Goal: Information Seeking & Learning: Learn about a topic

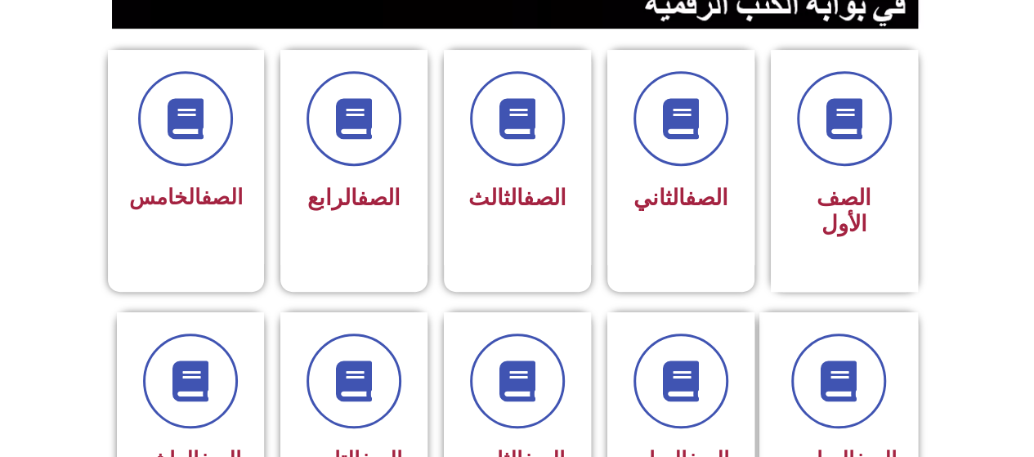
scroll to position [490, 0]
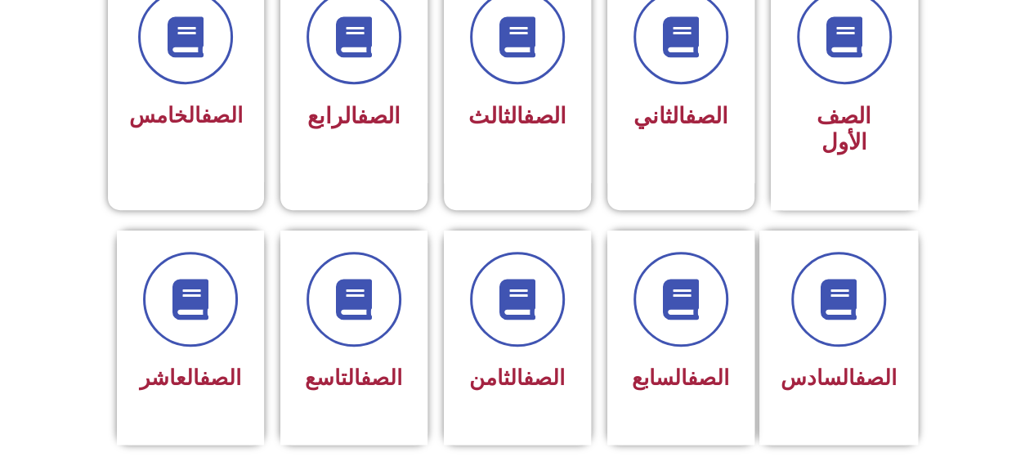
click at [706, 270] on span at bounding box center [680, 299] width 95 height 95
click at [675, 279] on icon at bounding box center [680, 299] width 41 height 41
click at [677, 318] on span at bounding box center [680, 299] width 95 height 95
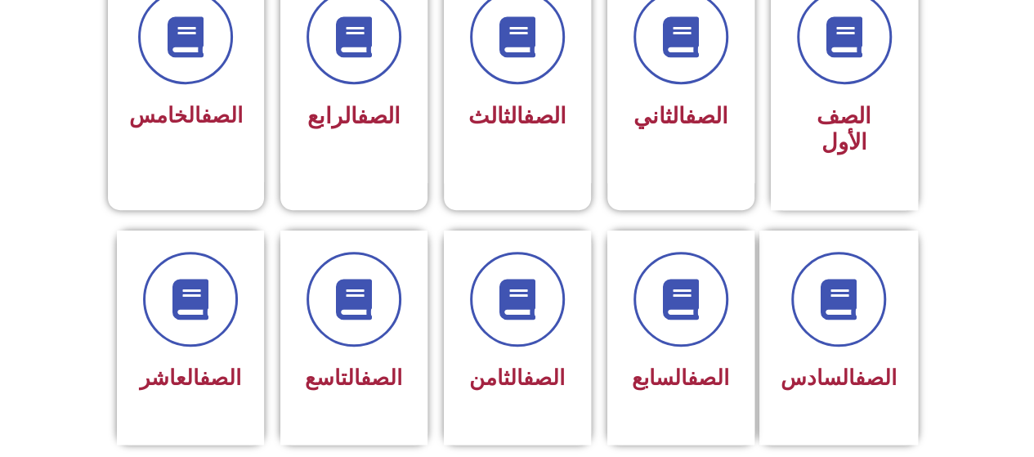
click at [668, 289] on icon at bounding box center [680, 299] width 41 height 41
click at [687, 365] on link "الصف" at bounding box center [708, 377] width 42 height 25
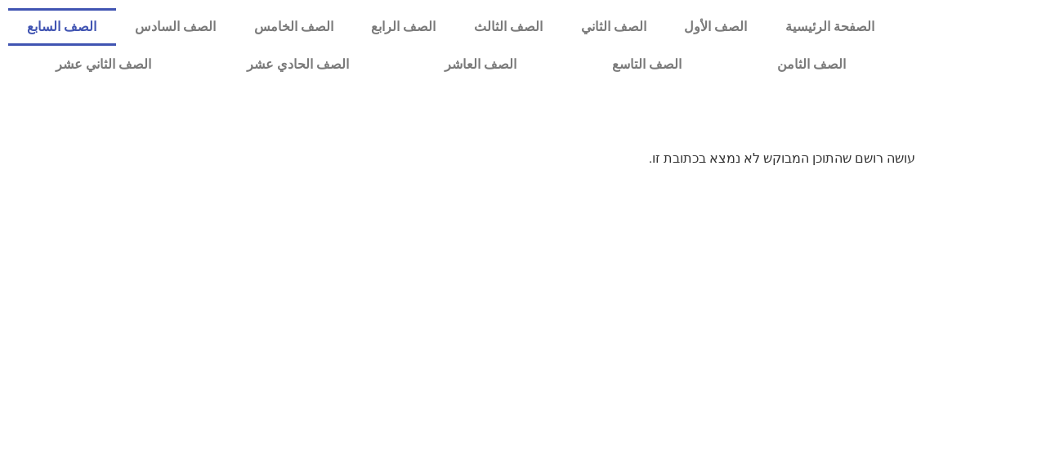
click at [116, 23] on link "الصف السابع" at bounding box center [62, 27] width 108 height 38
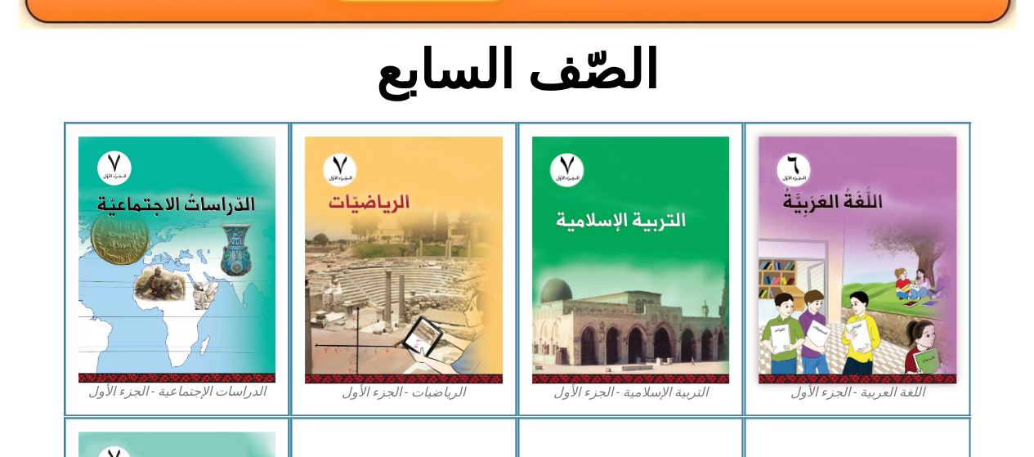
scroll to position [409, 0]
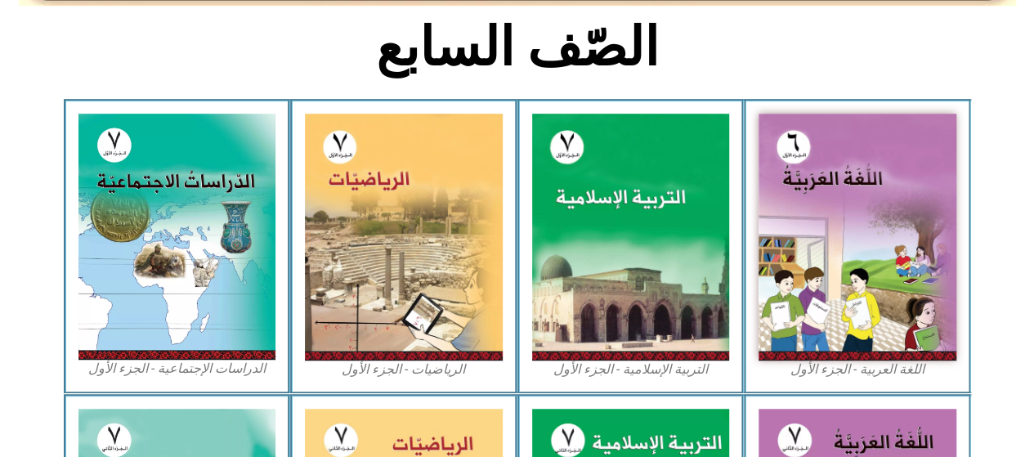
click at [857, 197] on img at bounding box center [857, 237] width 198 height 247
click at [626, 208] on img at bounding box center [631, 237] width 198 height 247
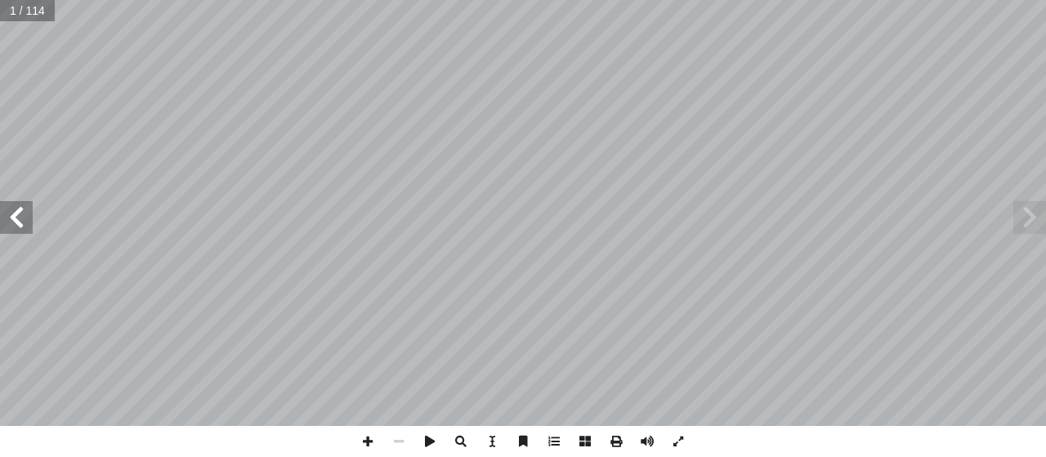
click at [22, 230] on span at bounding box center [16, 217] width 33 height 33
click at [22, 221] on span at bounding box center [16, 217] width 33 height 33
click at [22, 218] on span at bounding box center [16, 217] width 33 height 33
click at [23, 215] on span at bounding box center [16, 217] width 33 height 33
click at [25, 210] on span at bounding box center [16, 217] width 33 height 33
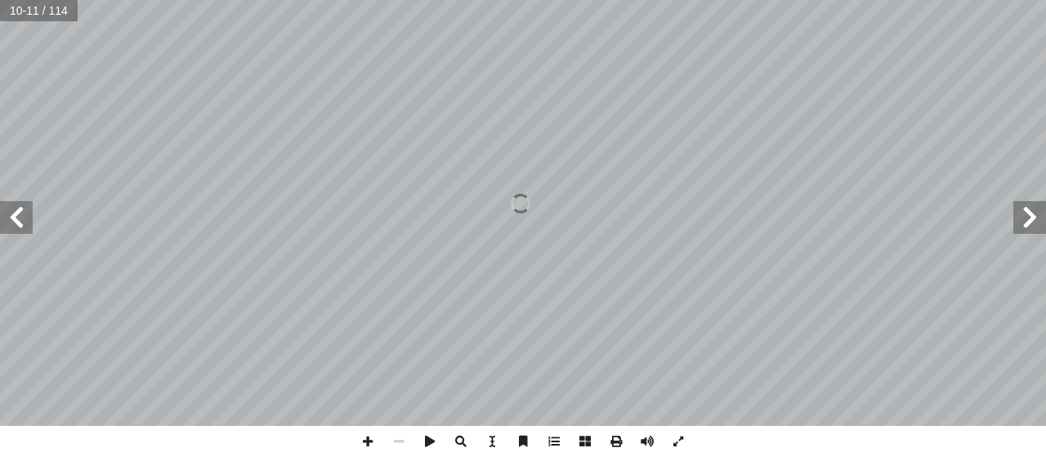
click at [1035, 218] on span at bounding box center [1029, 217] width 33 height 33
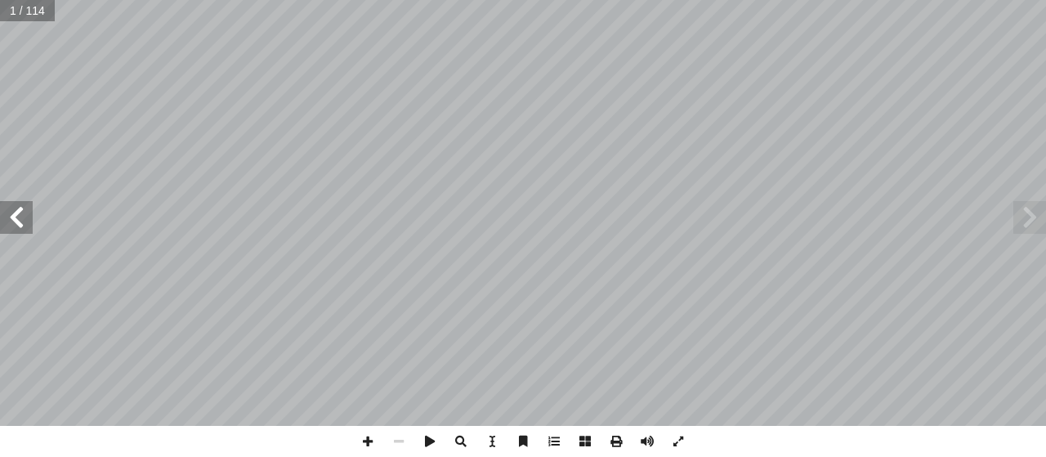
click at [10, 229] on span at bounding box center [16, 217] width 33 height 33
click at [25, 217] on span at bounding box center [16, 217] width 33 height 33
click at [23, 212] on span at bounding box center [16, 217] width 33 height 33
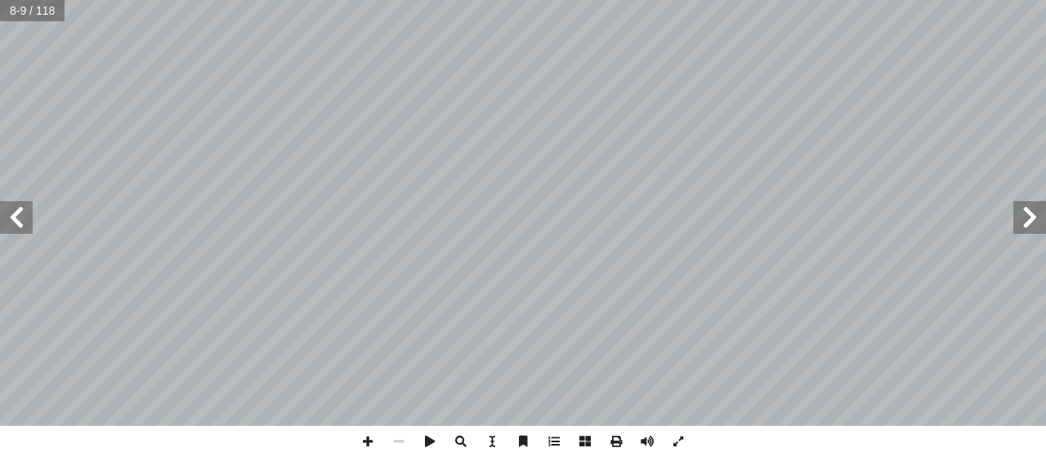
click at [23, 212] on span at bounding box center [16, 217] width 33 height 33
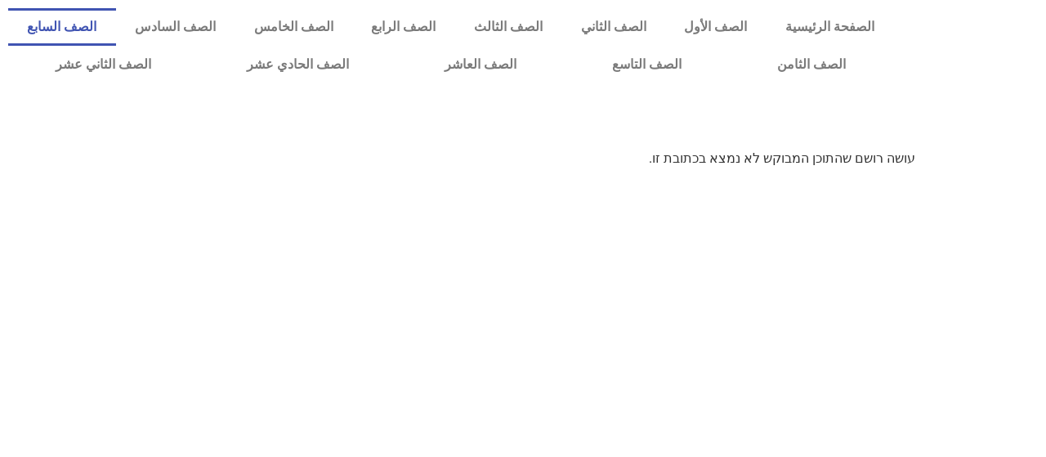
click at [116, 20] on link "الصف السابع" at bounding box center [62, 27] width 108 height 38
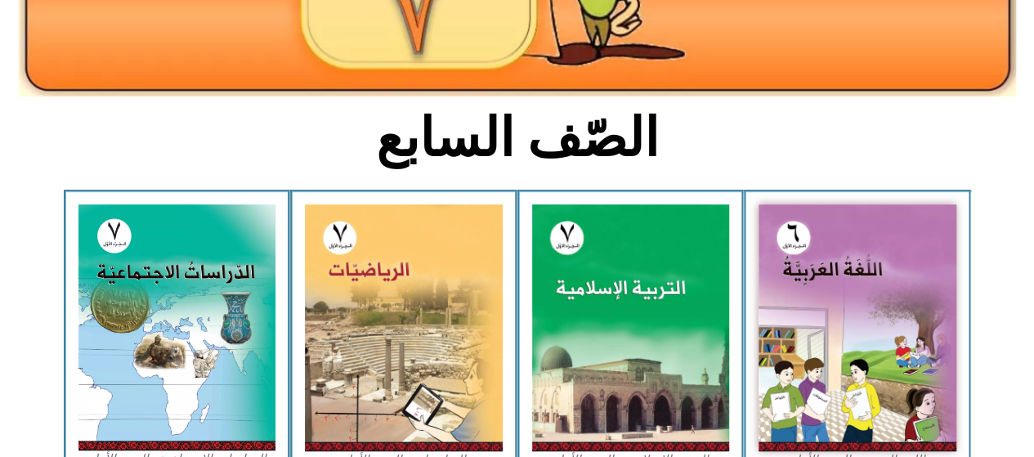
scroll to position [327, 0]
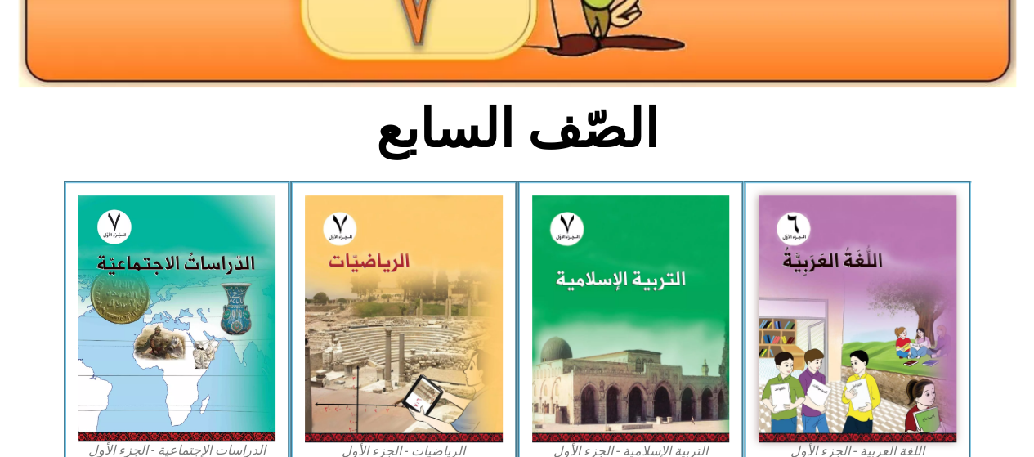
click at [637, 298] on img at bounding box center [631, 318] width 198 height 247
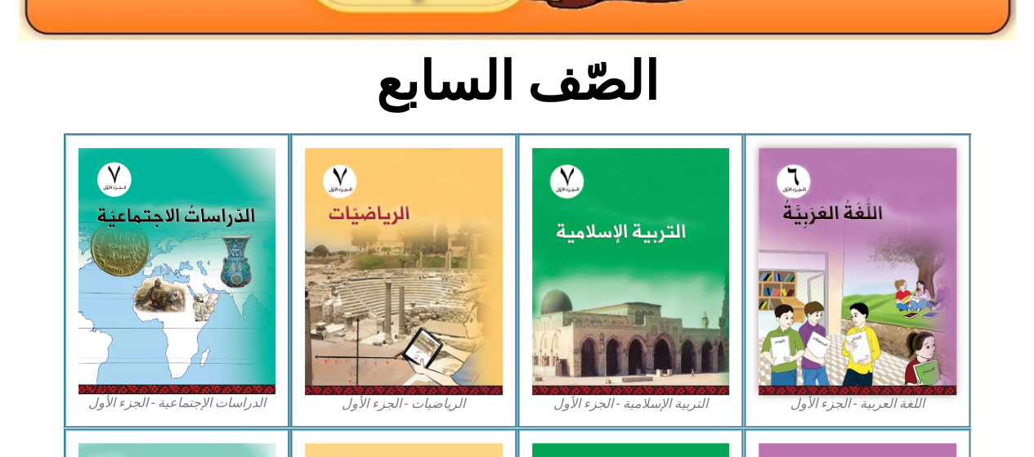
scroll to position [409, 0]
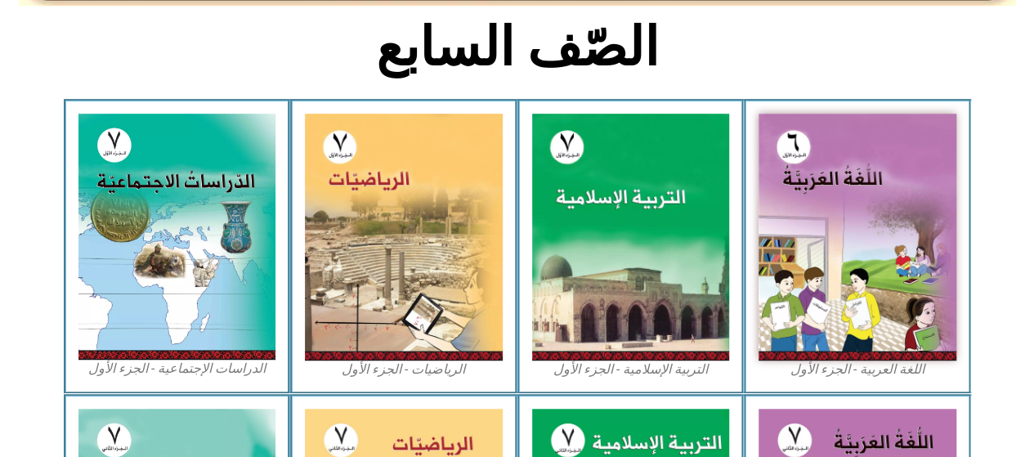
click at [807, 218] on img at bounding box center [857, 237] width 198 height 247
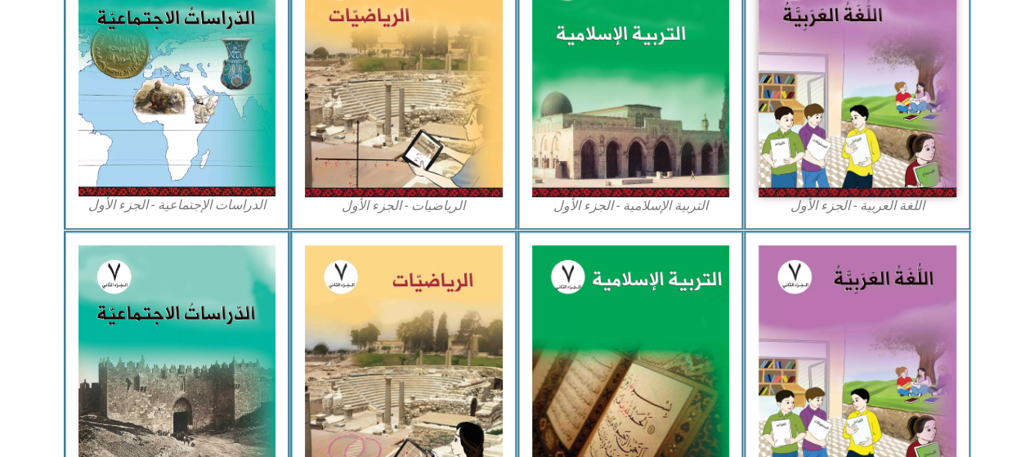
scroll to position [490, 0]
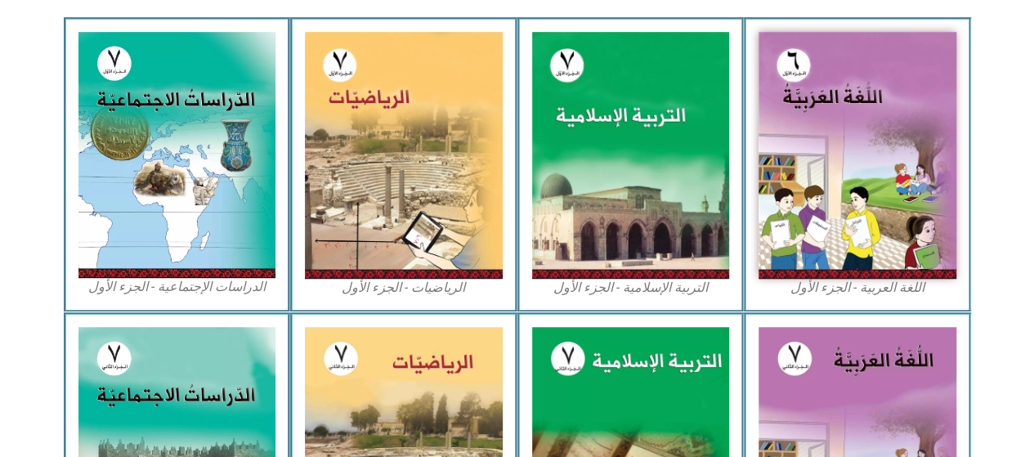
click at [923, 101] on img at bounding box center [857, 155] width 198 height 247
click at [923, 122] on img at bounding box center [857, 155] width 198 height 247
click at [134, 86] on img at bounding box center [177, 155] width 198 height 246
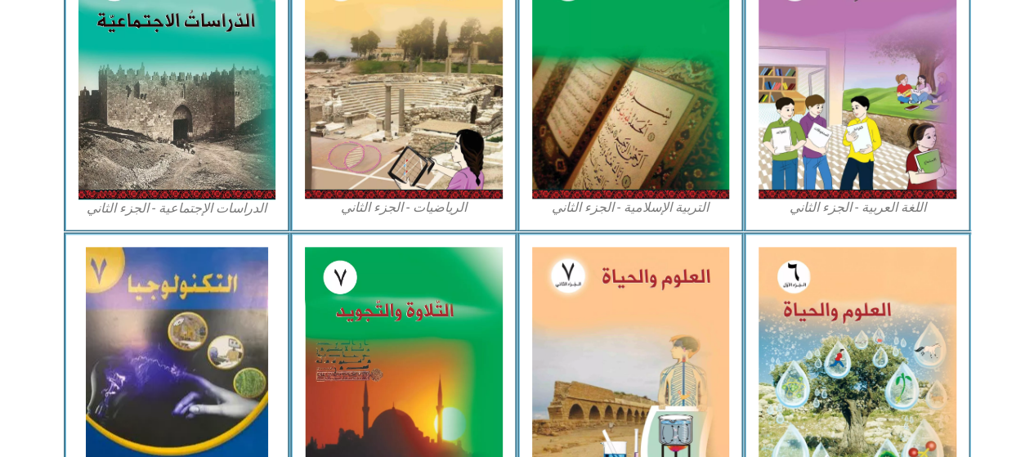
scroll to position [918, 0]
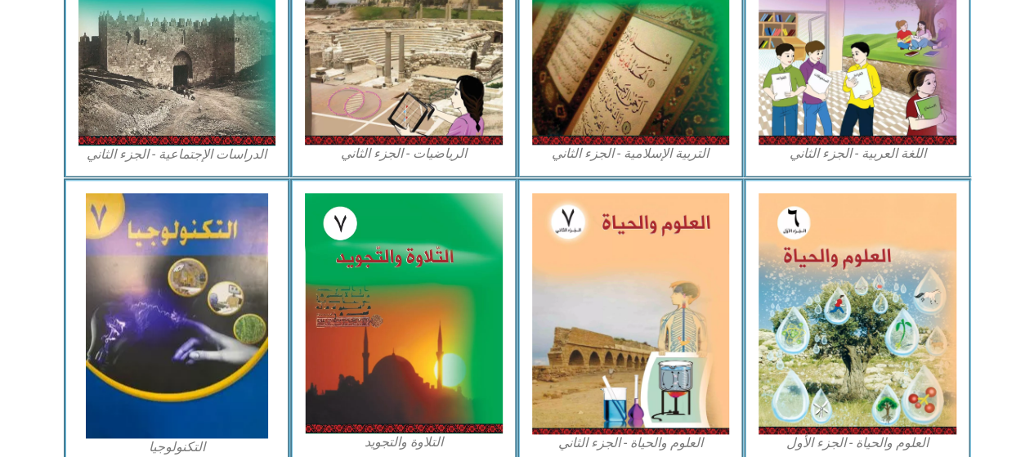
click at [838, 305] on img at bounding box center [857, 313] width 198 height 241
click at [421, 254] on img at bounding box center [404, 313] width 198 height 240
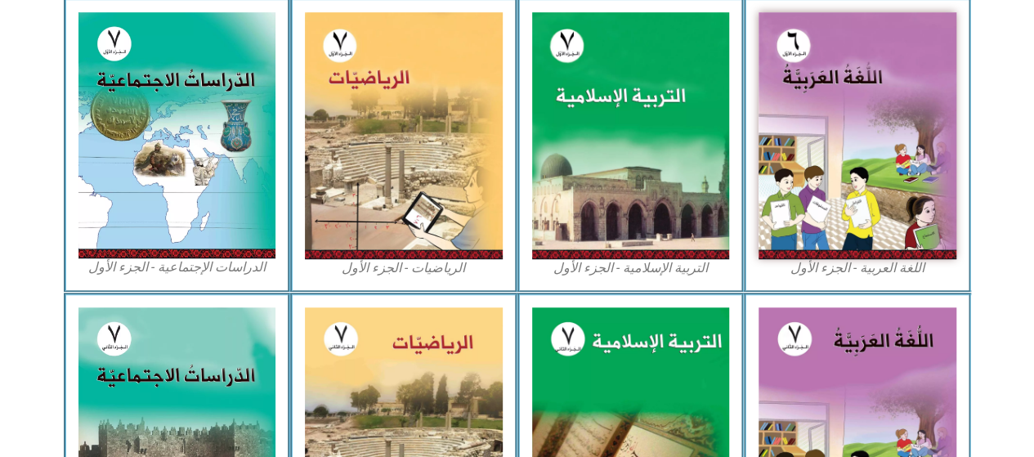
click at [381, 109] on img at bounding box center [404, 135] width 198 height 247
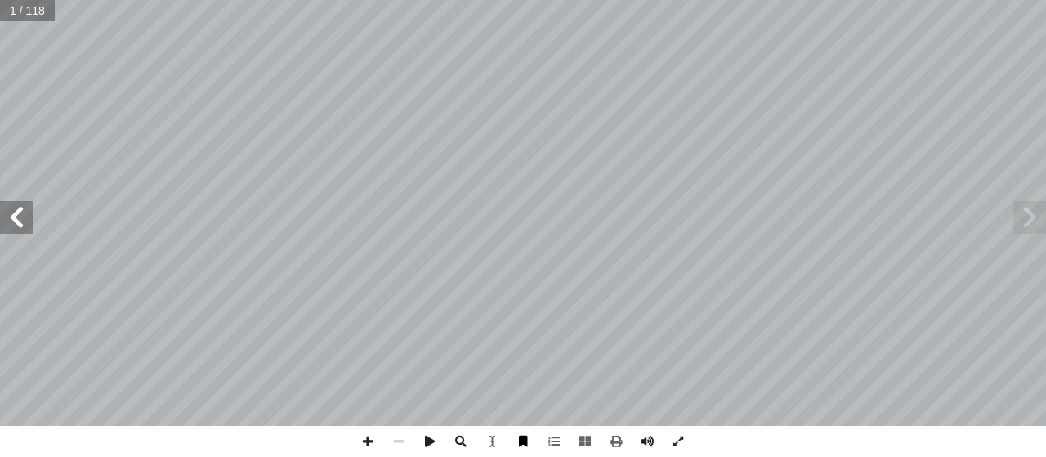
click at [525, 434] on span at bounding box center [522, 441] width 31 height 31
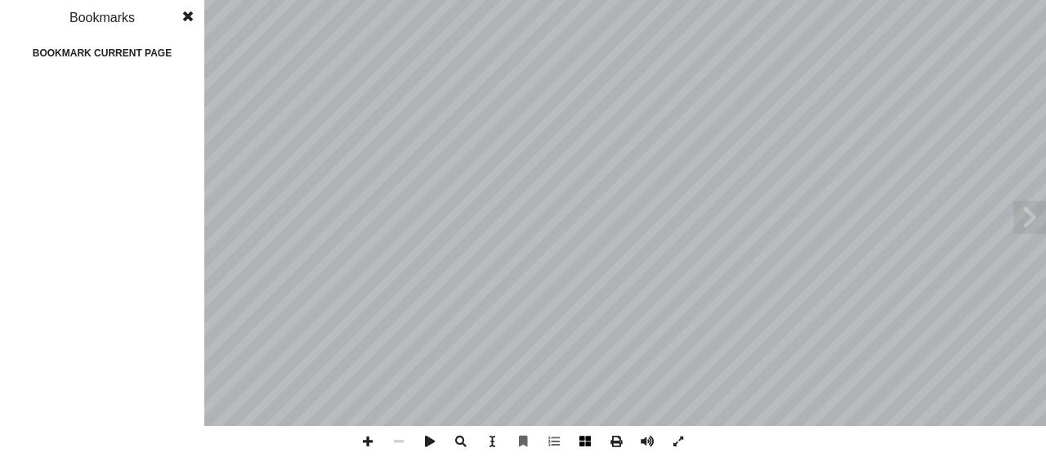
click at [593, 444] on span at bounding box center [585, 441] width 31 height 31
click at [188, 15] on span at bounding box center [187, 16] width 29 height 33
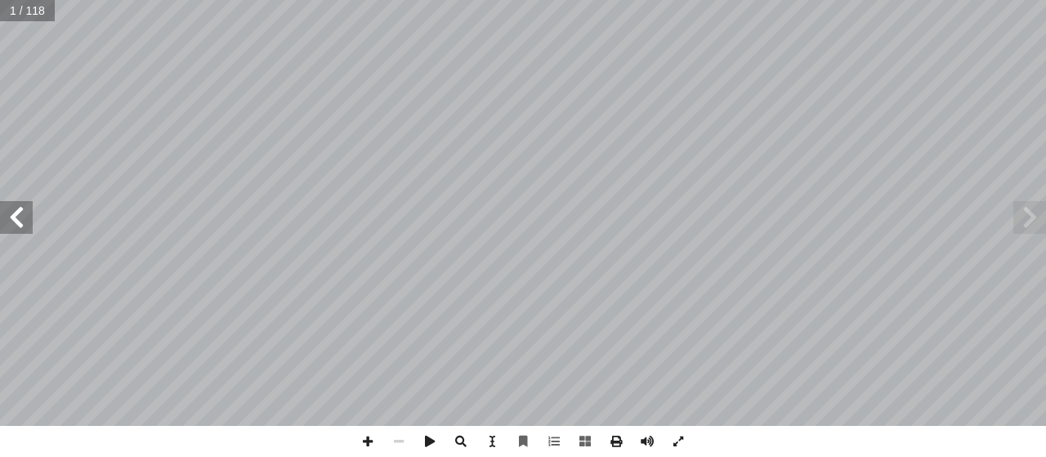
click at [1028, 225] on span at bounding box center [1029, 217] width 33 height 33
click at [603, 436] on span at bounding box center [616, 441] width 31 height 31
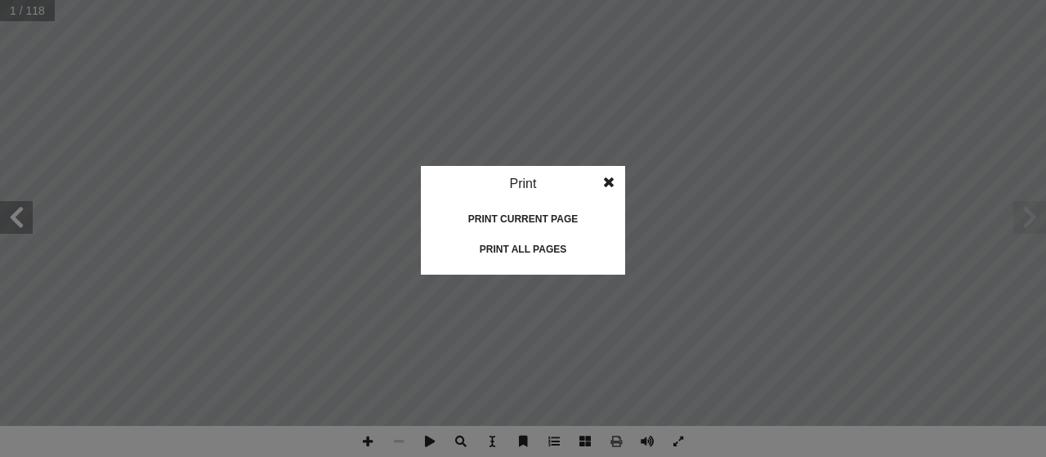
click at [578, 216] on div "Print current page" at bounding box center [522, 219] width 163 height 26
click at [539, 190] on div "Print" at bounding box center [523, 184] width 204 height 36
click at [610, 179] on span at bounding box center [608, 182] width 29 height 33
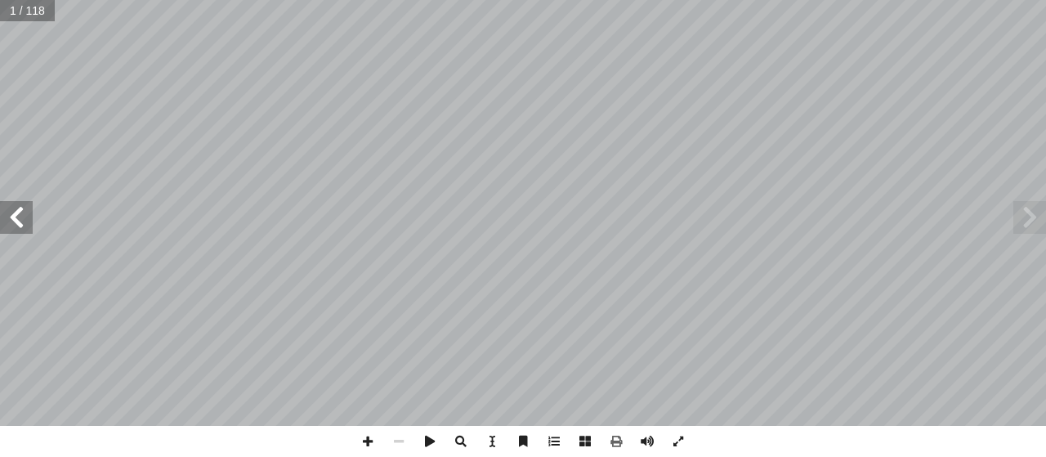
click at [5, 216] on span at bounding box center [16, 217] width 33 height 33
click at [11, 228] on span at bounding box center [16, 217] width 33 height 33
click at [12, 228] on span at bounding box center [16, 217] width 33 height 33
click at [23, 221] on span at bounding box center [16, 217] width 33 height 33
click at [25, 222] on span at bounding box center [16, 217] width 33 height 33
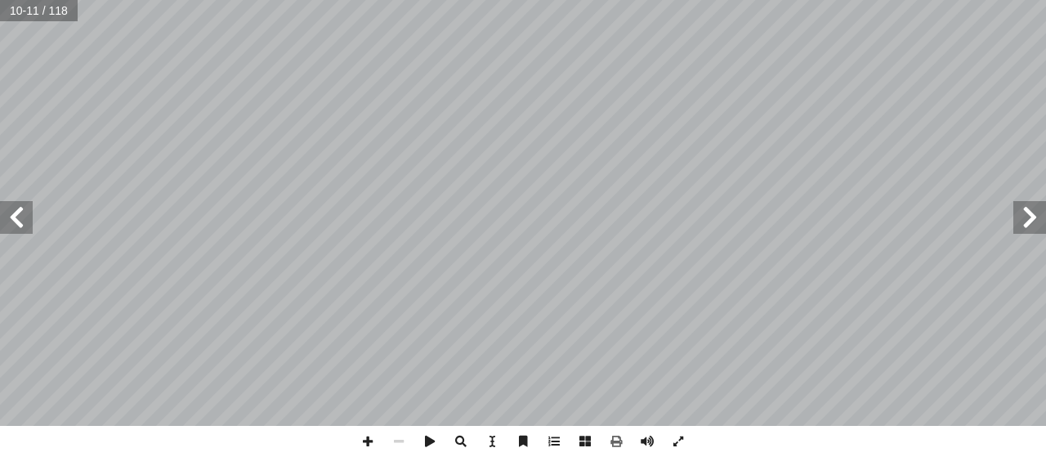
click at [25, 222] on span at bounding box center [16, 217] width 33 height 33
click at [1026, 212] on span at bounding box center [1029, 217] width 33 height 33
click at [1026, 211] on span at bounding box center [1029, 217] width 33 height 33
click at [1026, 219] on span at bounding box center [1029, 217] width 33 height 33
click at [1026, 220] on span at bounding box center [1029, 217] width 33 height 33
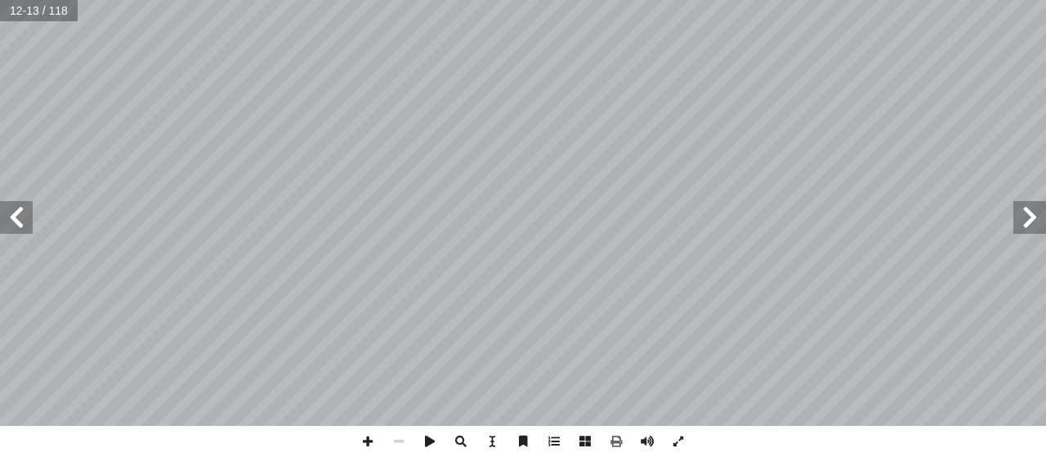
click at [1026, 220] on span at bounding box center [1029, 217] width 33 height 33
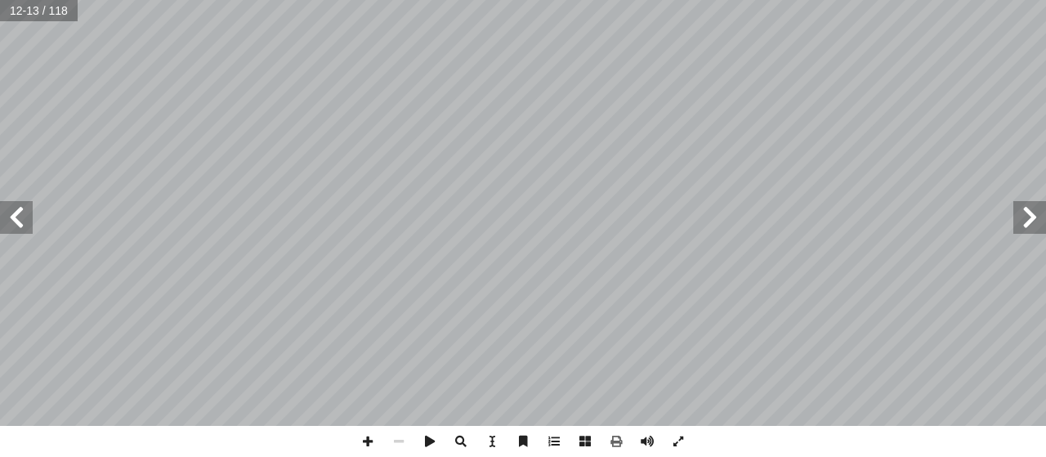
click at [1026, 220] on span at bounding box center [1029, 217] width 33 height 33
click at [587, 444] on span at bounding box center [585, 441] width 31 height 31
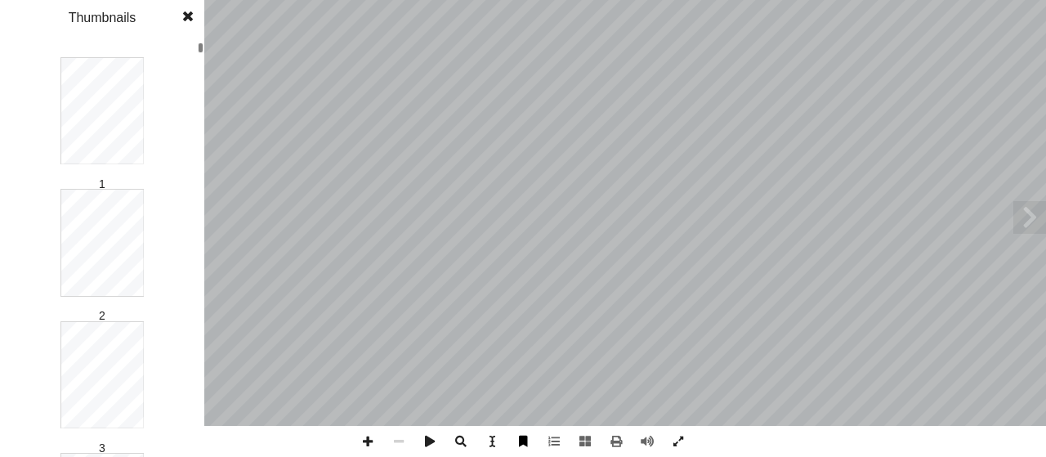
click at [531, 431] on span at bounding box center [522, 441] width 31 height 31
click at [521, 442] on span at bounding box center [522, 441] width 31 height 31
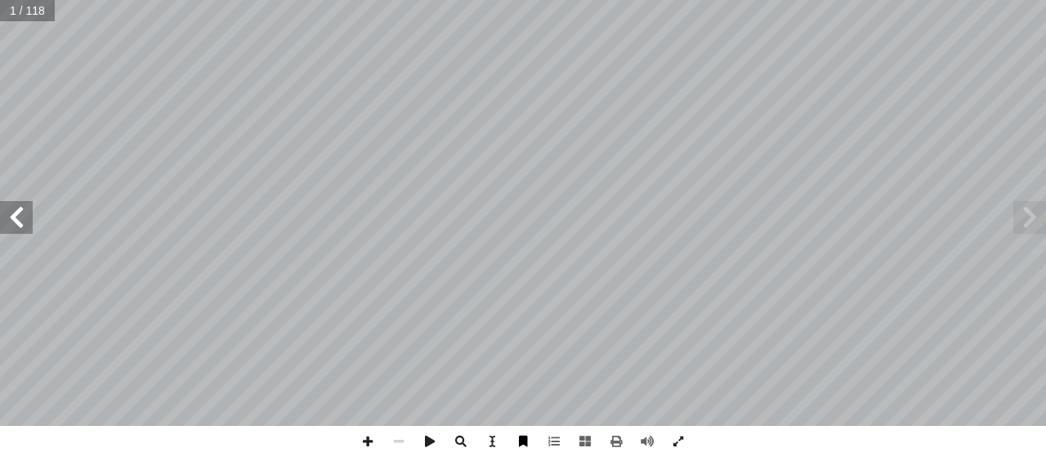
click at [521, 442] on span at bounding box center [522, 441] width 31 height 31
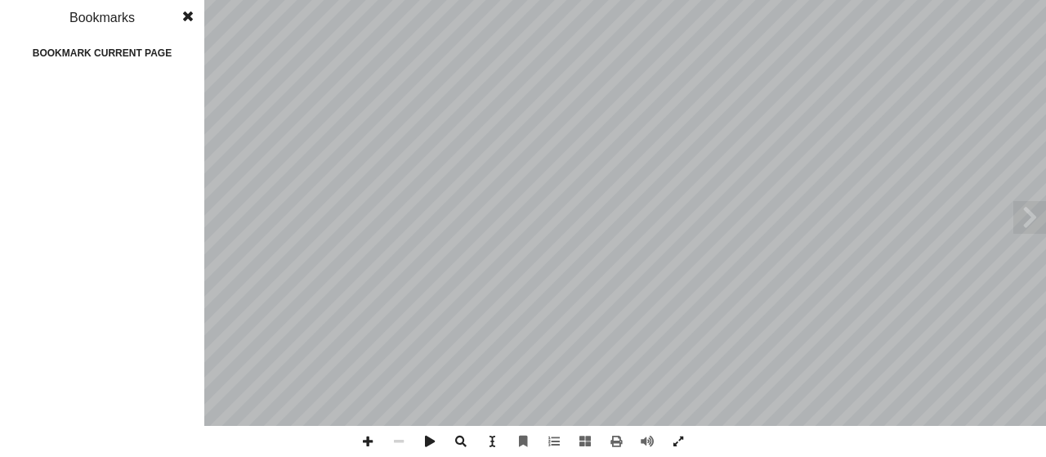
click at [154, 50] on div "Bookmark current page" at bounding box center [101, 53] width 163 height 26
click at [146, 89] on span at bounding box center [150, 93] width 10 height 13
click at [186, 10] on span at bounding box center [187, 16] width 29 height 33
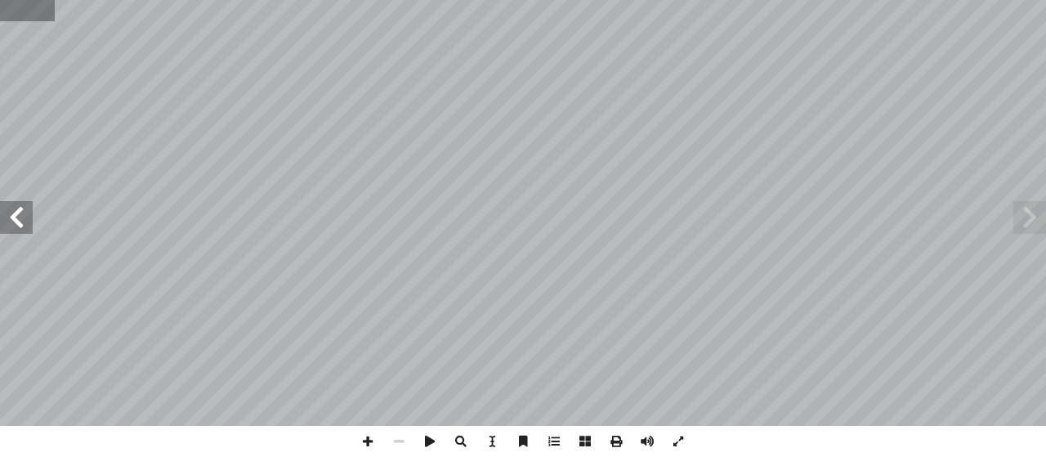
click at [48, 16] on input "text" at bounding box center [28, 10] width 56 height 21
click at [32, 233] on span at bounding box center [16, 217] width 33 height 33
click at [8, 213] on span at bounding box center [16, 217] width 33 height 33
click at [358, 440] on span at bounding box center [367, 441] width 31 height 31
click at [369, 440] on span at bounding box center [367, 441] width 31 height 31
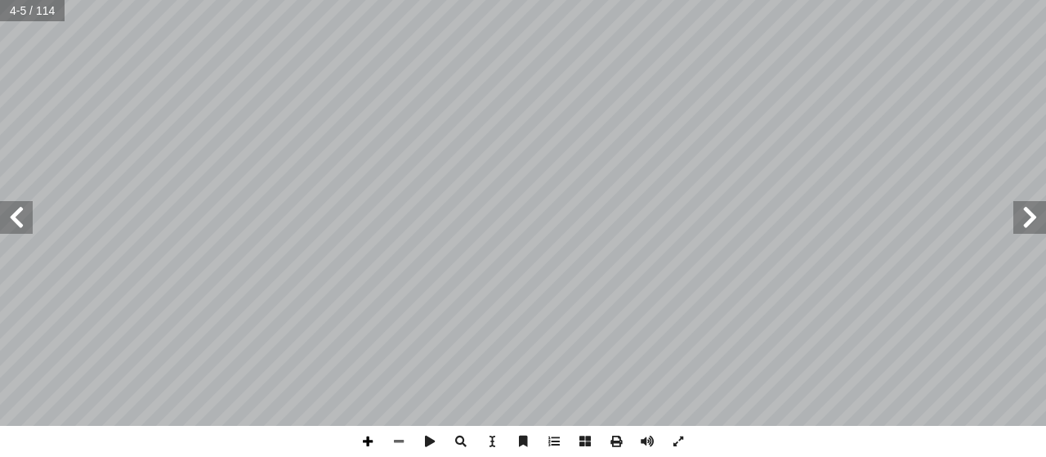
click at [369, 440] on span at bounding box center [367, 441] width 31 height 31
click at [7, 220] on span at bounding box center [16, 217] width 33 height 33
click at [25, 220] on span at bounding box center [16, 217] width 33 height 33
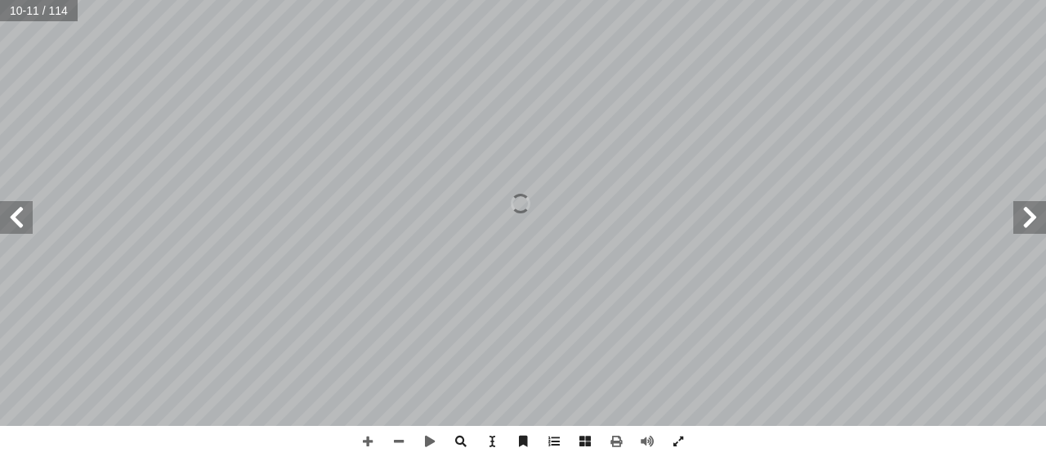
click at [25, 220] on span at bounding box center [16, 217] width 33 height 33
click at [1033, 224] on span at bounding box center [1029, 217] width 33 height 33
click at [390, 440] on span at bounding box center [398, 441] width 31 height 31
click at [18, 212] on span at bounding box center [16, 217] width 33 height 33
click at [1032, 221] on span at bounding box center [1029, 217] width 33 height 33
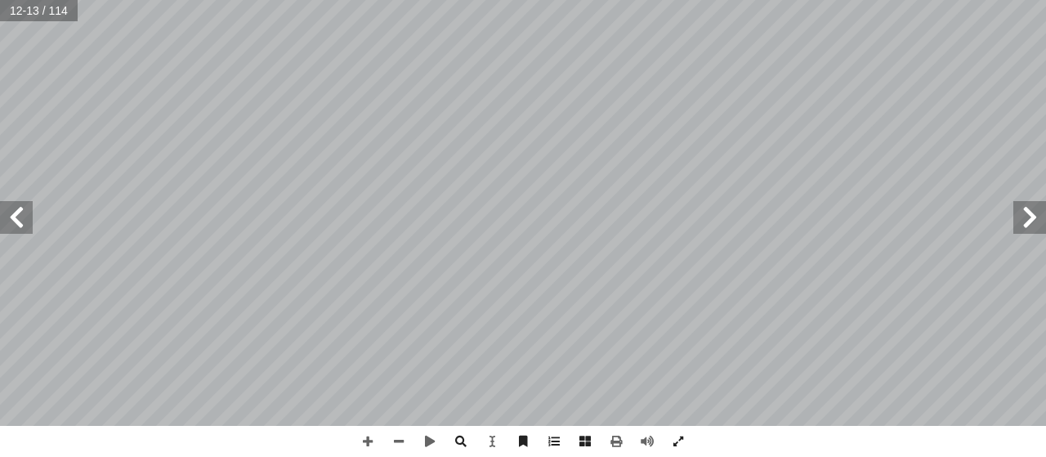
click at [1023, 220] on span at bounding box center [1029, 217] width 33 height 33
click at [1030, 227] on span at bounding box center [1029, 217] width 33 height 33
click at [21, 212] on span at bounding box center [16, 217] width 33 height 33
click at [1036, 226] on span at bounding box center [1029, 217] width 33 height 33
click at [1045, 213] on span at bounding box center [1029, 217] width 33 height 33
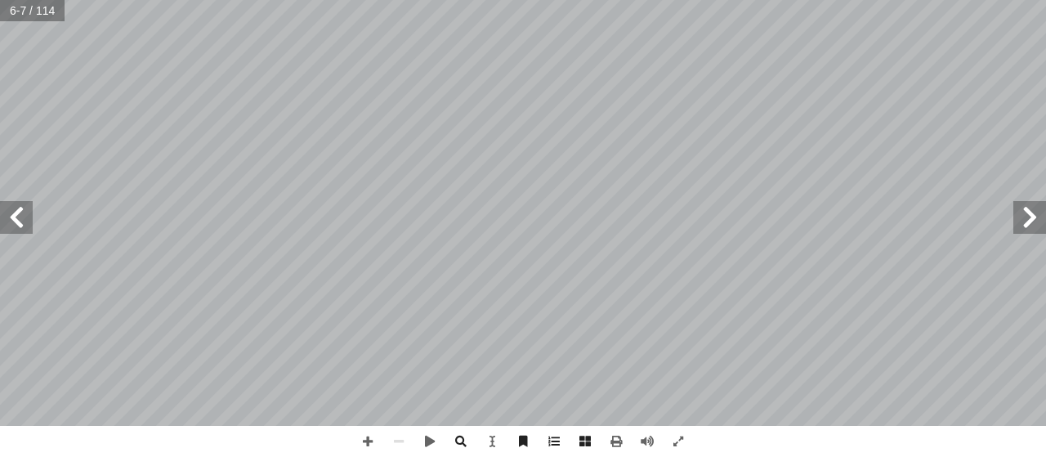
click at [1045, 213] on span at bounding box center [1029, 217] width 33 height 33
click at [24, 229] on span at bounding box center [16, 217] width 33 height 33
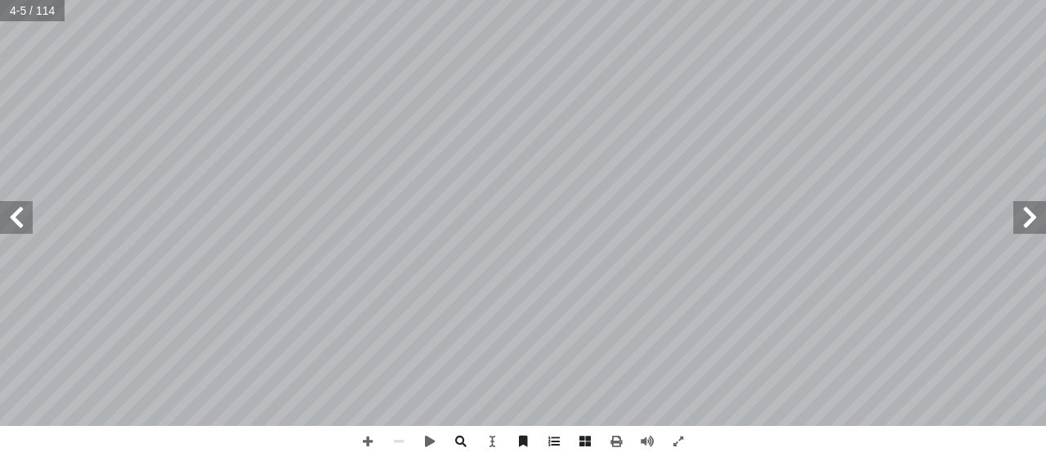
click at [24, 229] on span at bounding box center [16, 217] width 33 height 33
click at [24, 228] on span at bounding box center [16, 217] width 33 height 33
click at [1030, 225] on span at bounding box center [1029, 217] width 33 height 33
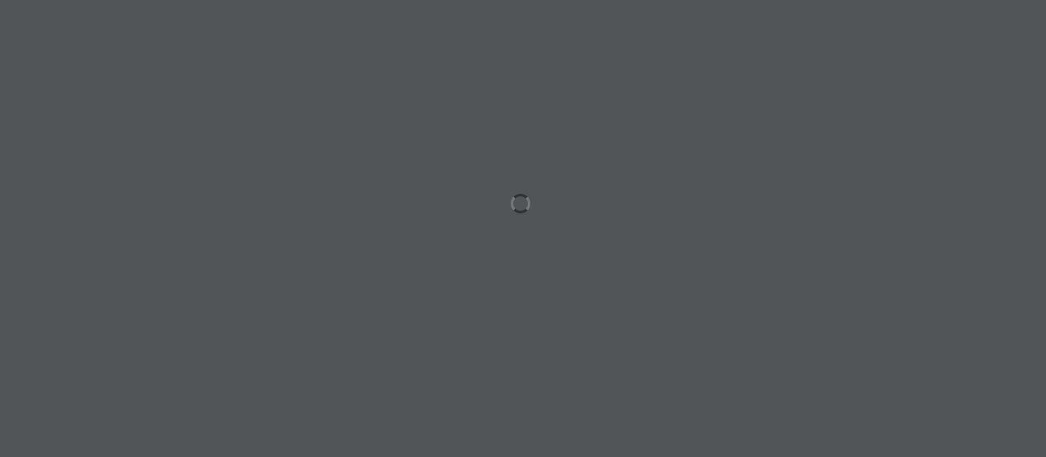
click at [536, 207] on div at bounding box center [523, 228] width 1046 height 457
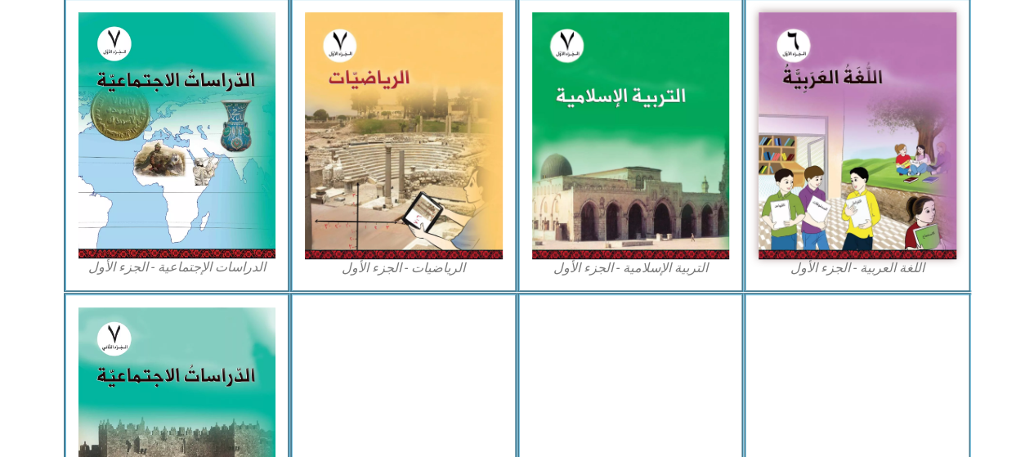
scroll to position [510, 0]
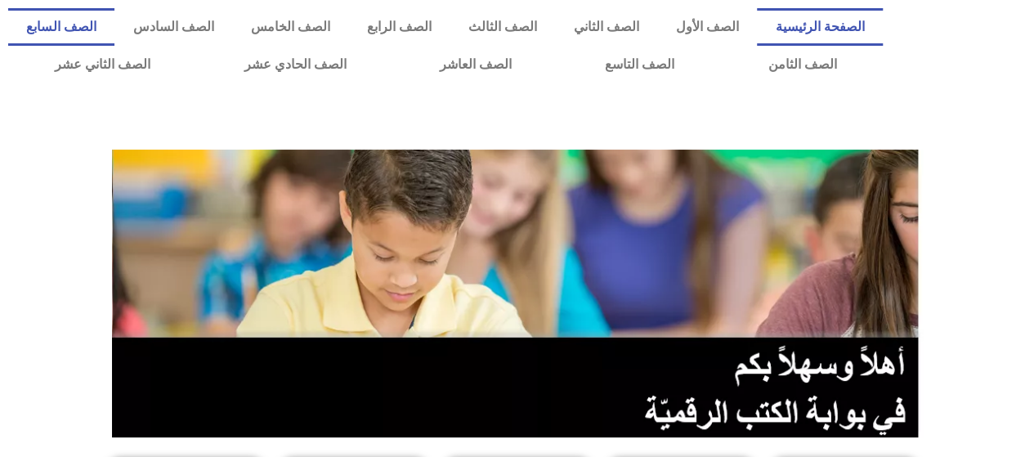
click at [114, 25] on link "الصف السابع" at bounding box center [61, 27] width 106 height 38
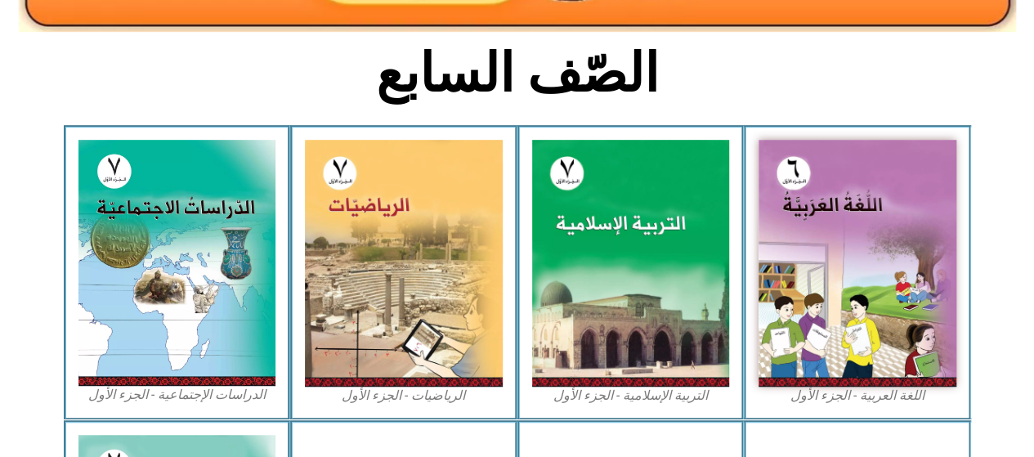
scroll to position [409, 0]
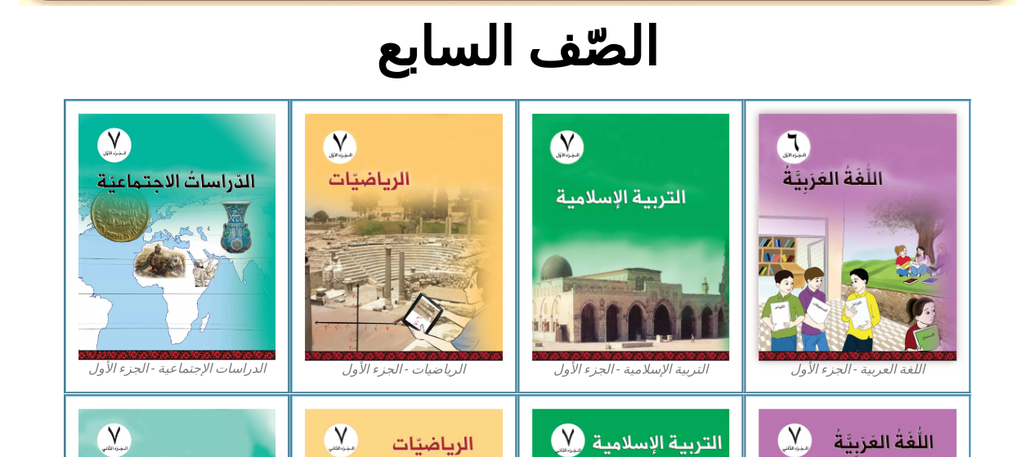
click at [891, 300] on img at bounding box center [857, 237] width 198 height 247
